Goal: Task Accomplishment & Management: Use online tool/utility

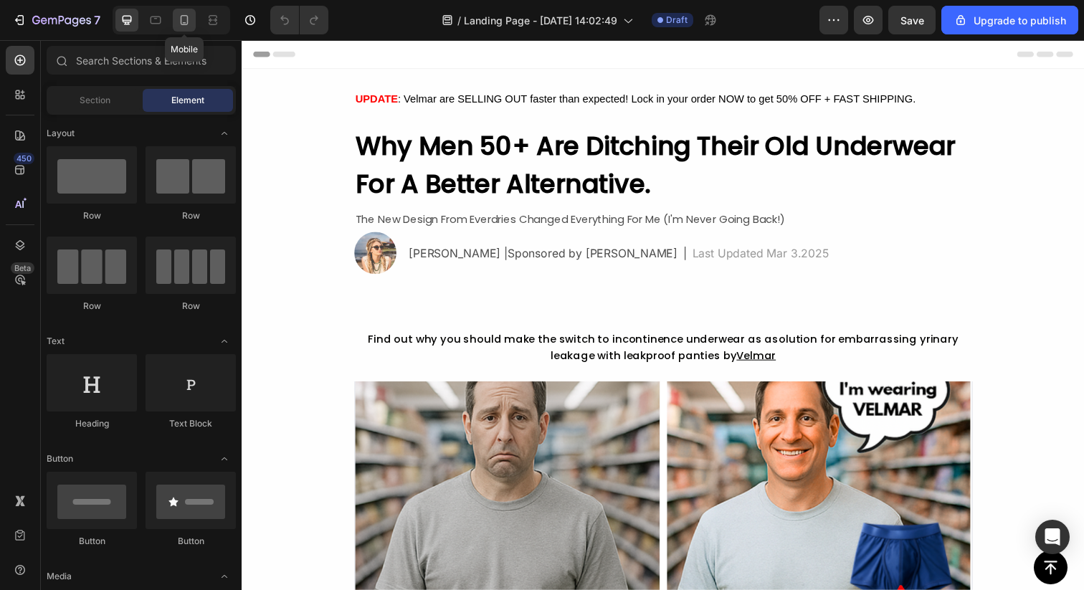
click at [180, 24] on icon at bounding box center [184, 20] width 14 height 14
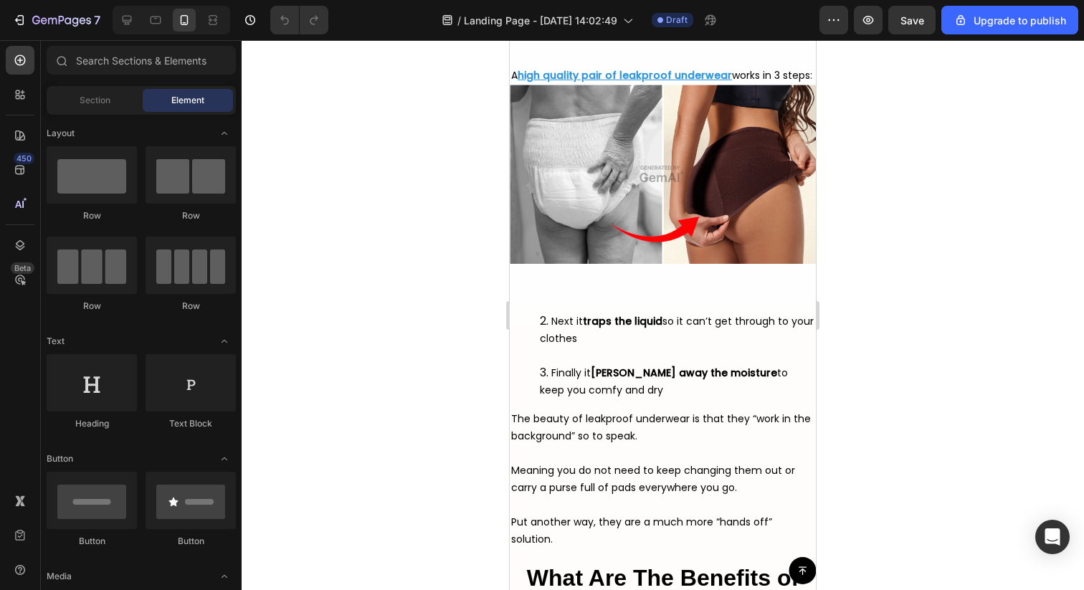
scroll to position [4038, 0]
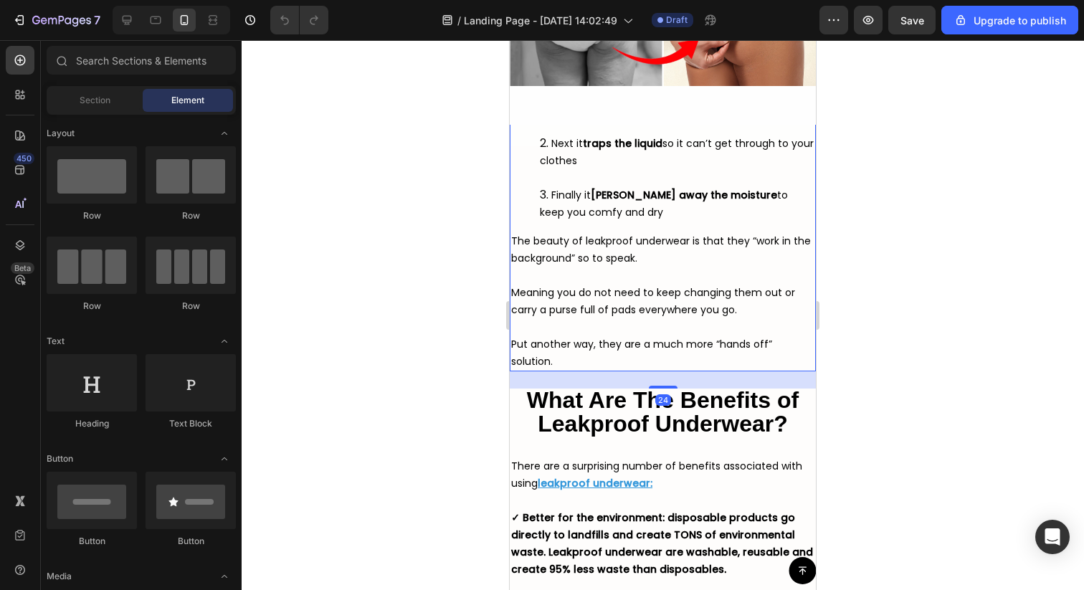
click at [620, 176] on li "Next it traps the liquid so it can’t get through to your clothes" at bounding box center [677, 161] width 275 height 52
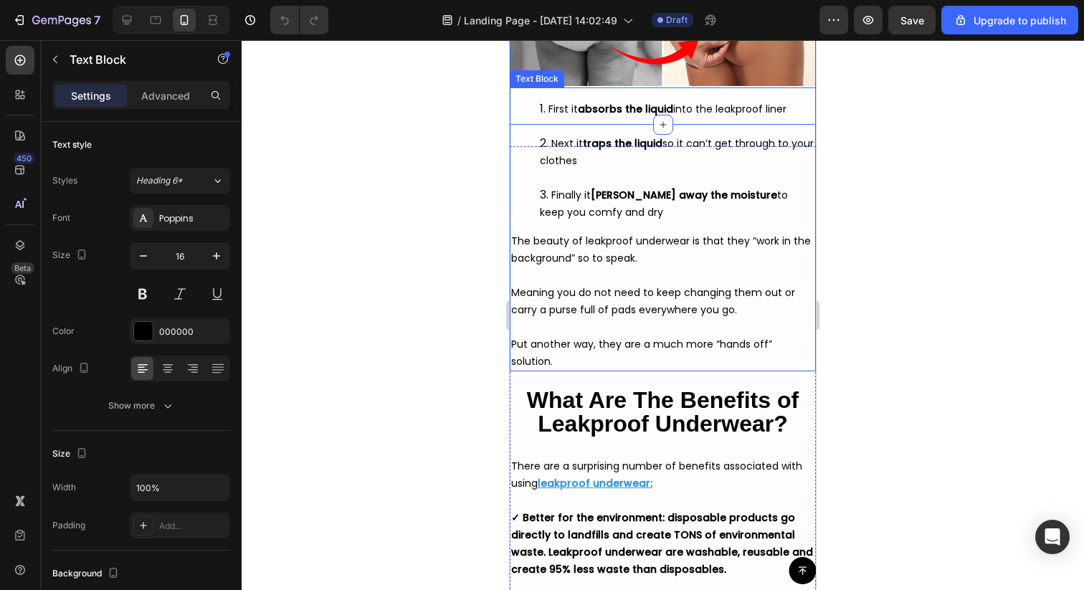
click at [599, 151] on strong "traps the liquid" at bounding box center [623, 143] width 80 height 14
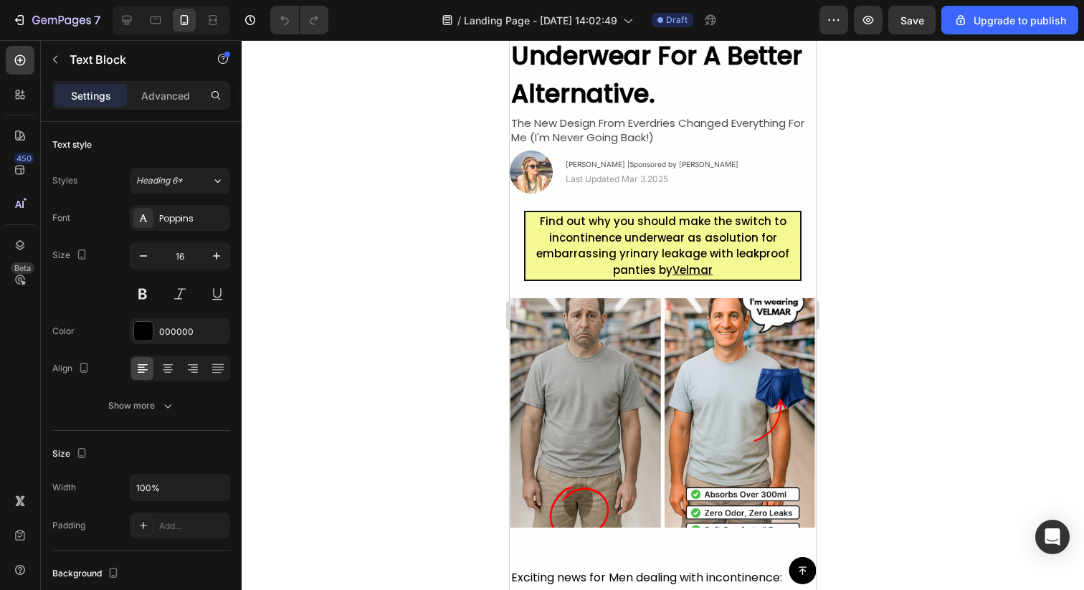
scroll to position [0, 0]
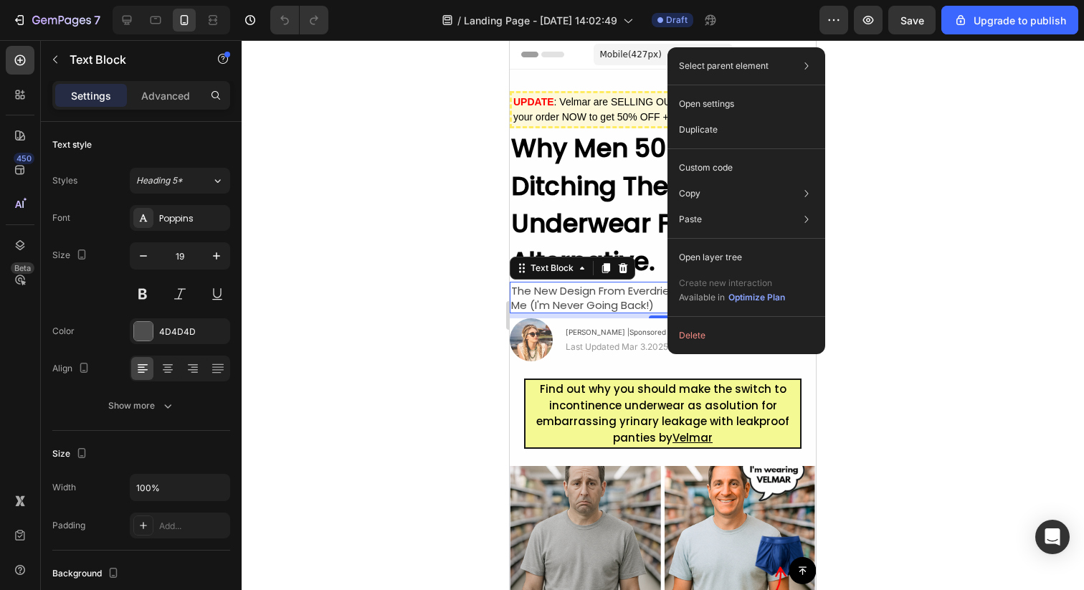
click at [481, 383] on div at bounding box center [663, 315] width 842 height 550
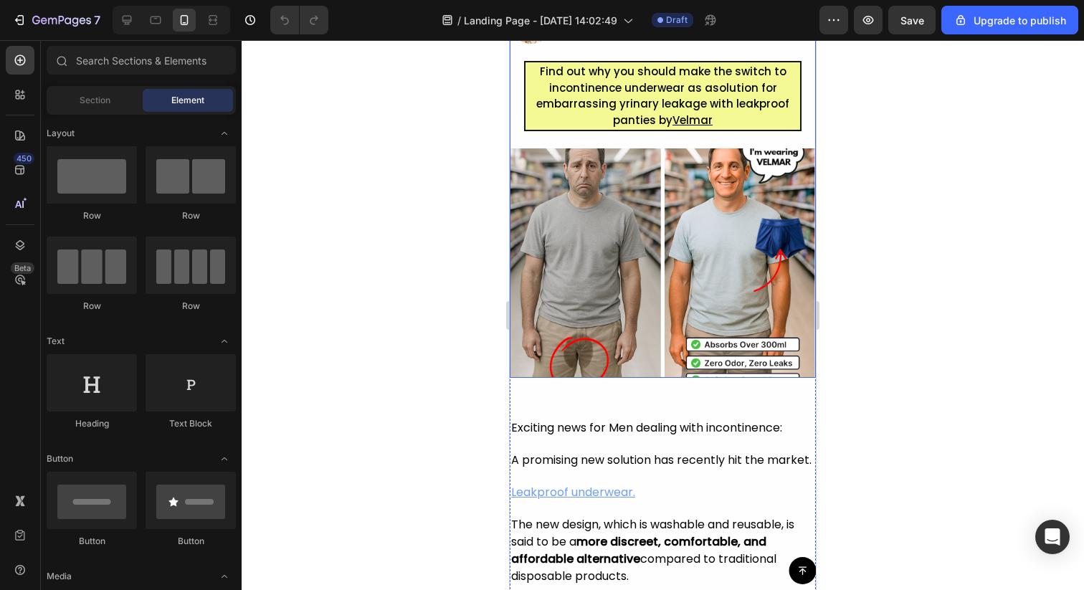
scroll to position [323, 0]
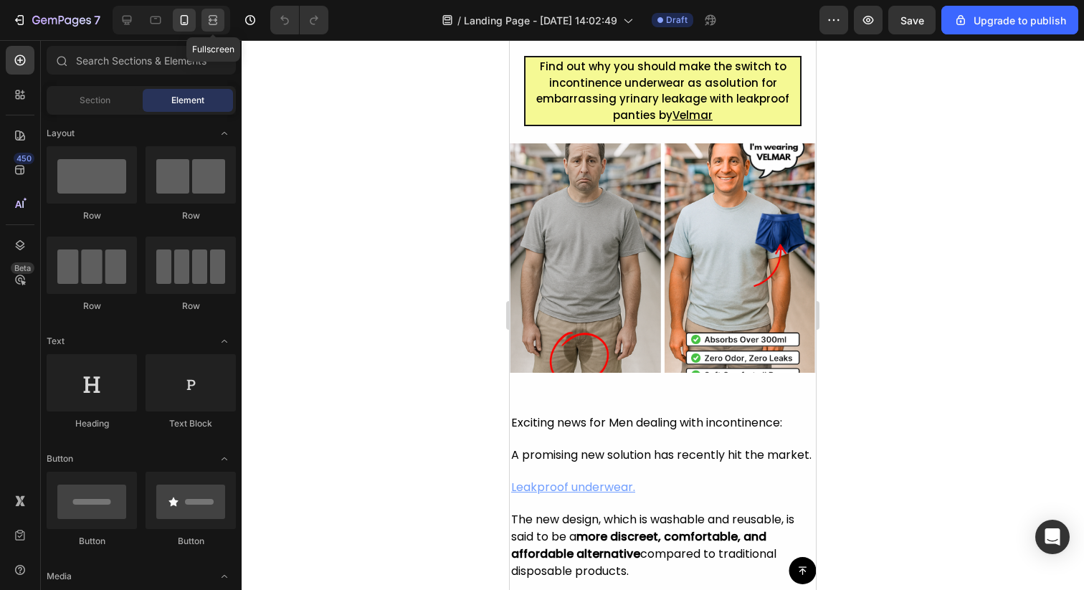
click at [210, 16] on icon at bounding box center [213, 20] width 14 height 14
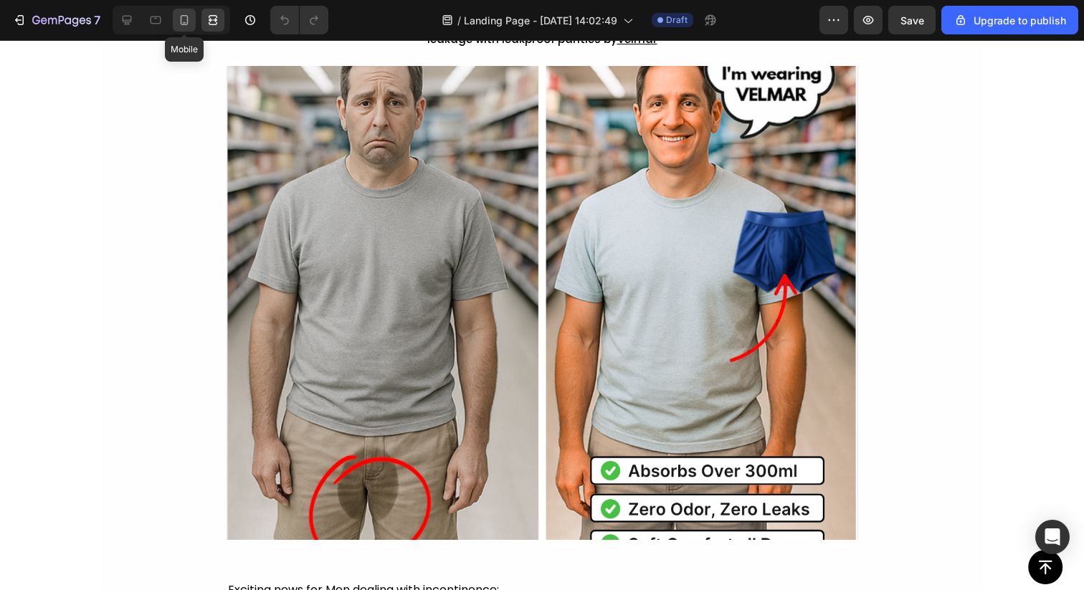
click at [181, 19] on icon at bounding box center [184, 20] width 14 height 14
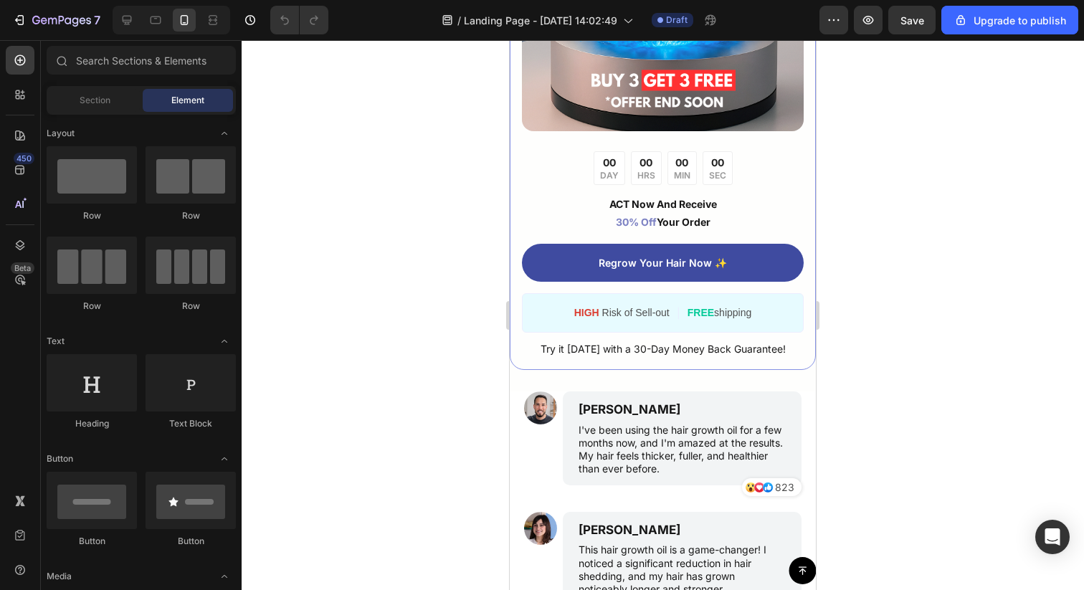
scroll to position [6736, 0]
